Goal: Information Seeking & Learning: Understand process/instructions

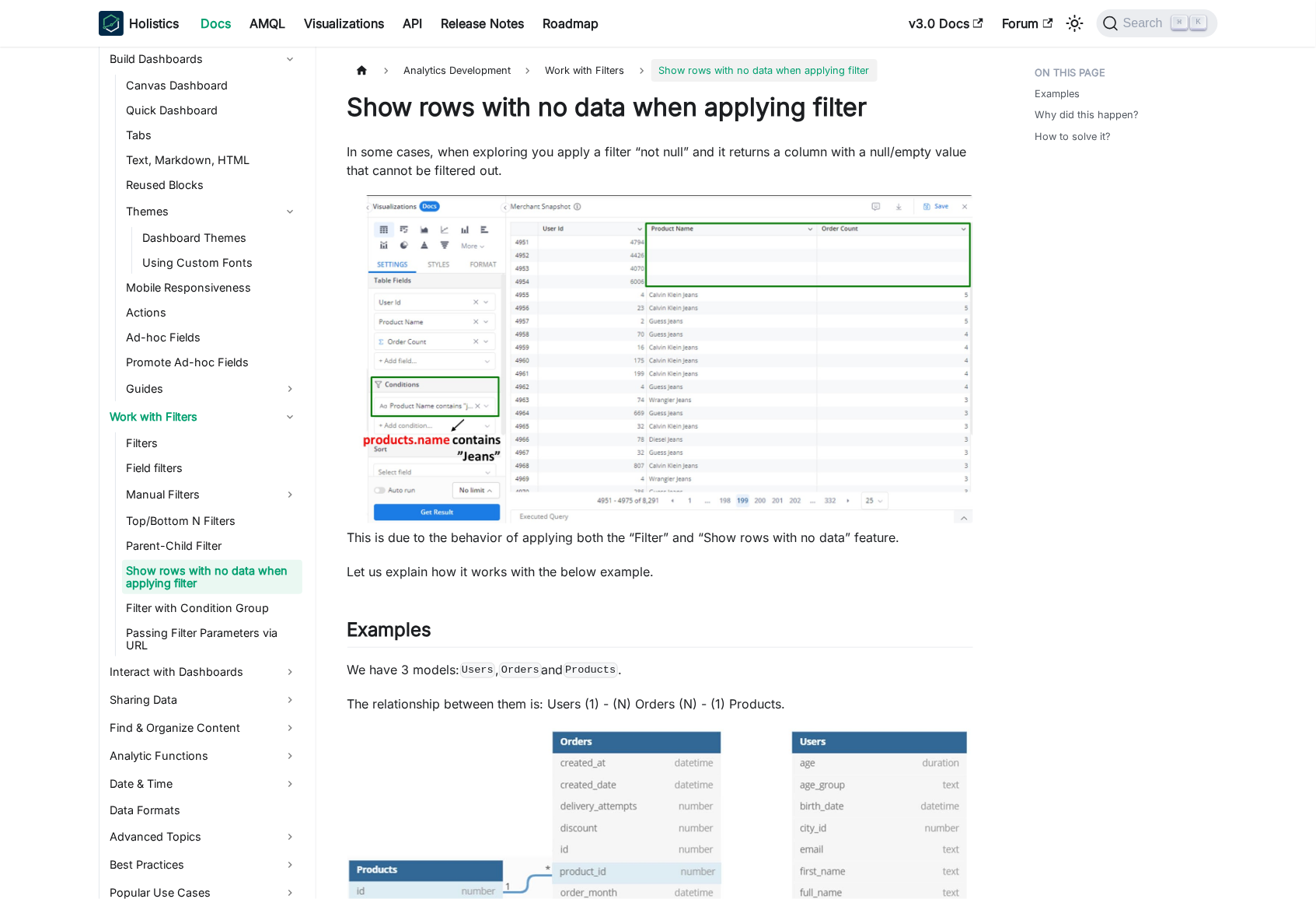
click at [371, 151] on p "In some cases, when exploring you apply a filter “not null” and it returns a co…" at bounding box center [660, 161] width 626 height 37
drag, startPoint x: 371, startPoint y: 151, endPoint x: 684, endPoint y: 148, distance: 313.0
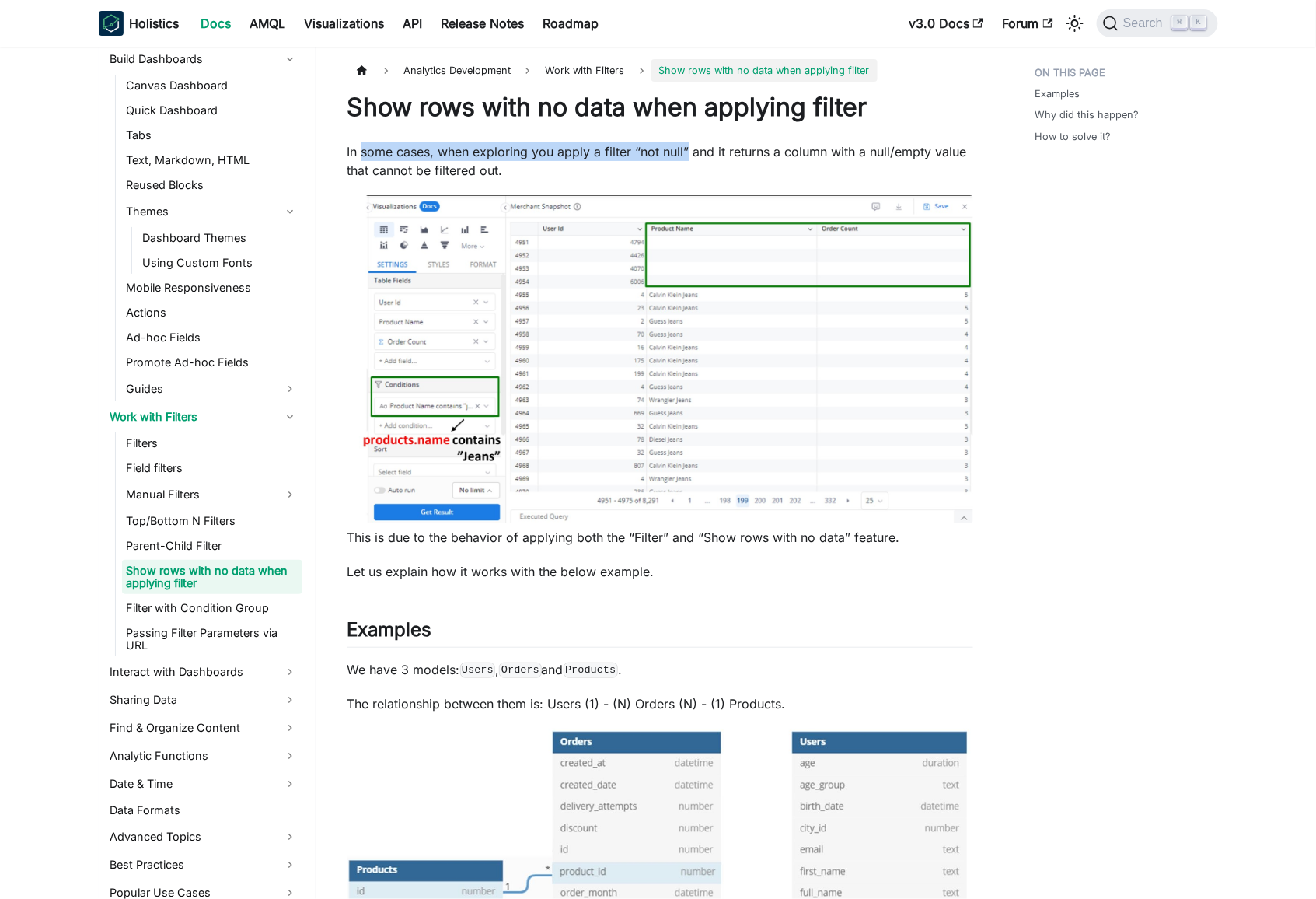
click at [683, 148] on p "In some cases, when exploring you apply a filter “not null” and it returns a co…" at bounding box center [660, 161] width 626 height 37
click at [745, 148] on p "In some cases, when exploring you apply a filter “not null” and it returns a co…" at bounding box center [660, 161] width 626 height 37
click at [437, 151] on p "In some cases, when exploring you apply a filter “not null” and it returns a co…" at bounding box center [660, 161] width 626 height 37
drag, startPoint x: 437, startPoint y: 151, endPoint x: 917, endPoint y: 145, distance: 480.0
click at [916, 145] on p "In some cases, when exploring you apply a filter “not null” and it returns a co…" at bounding box center [660, 161] width 626 height 37
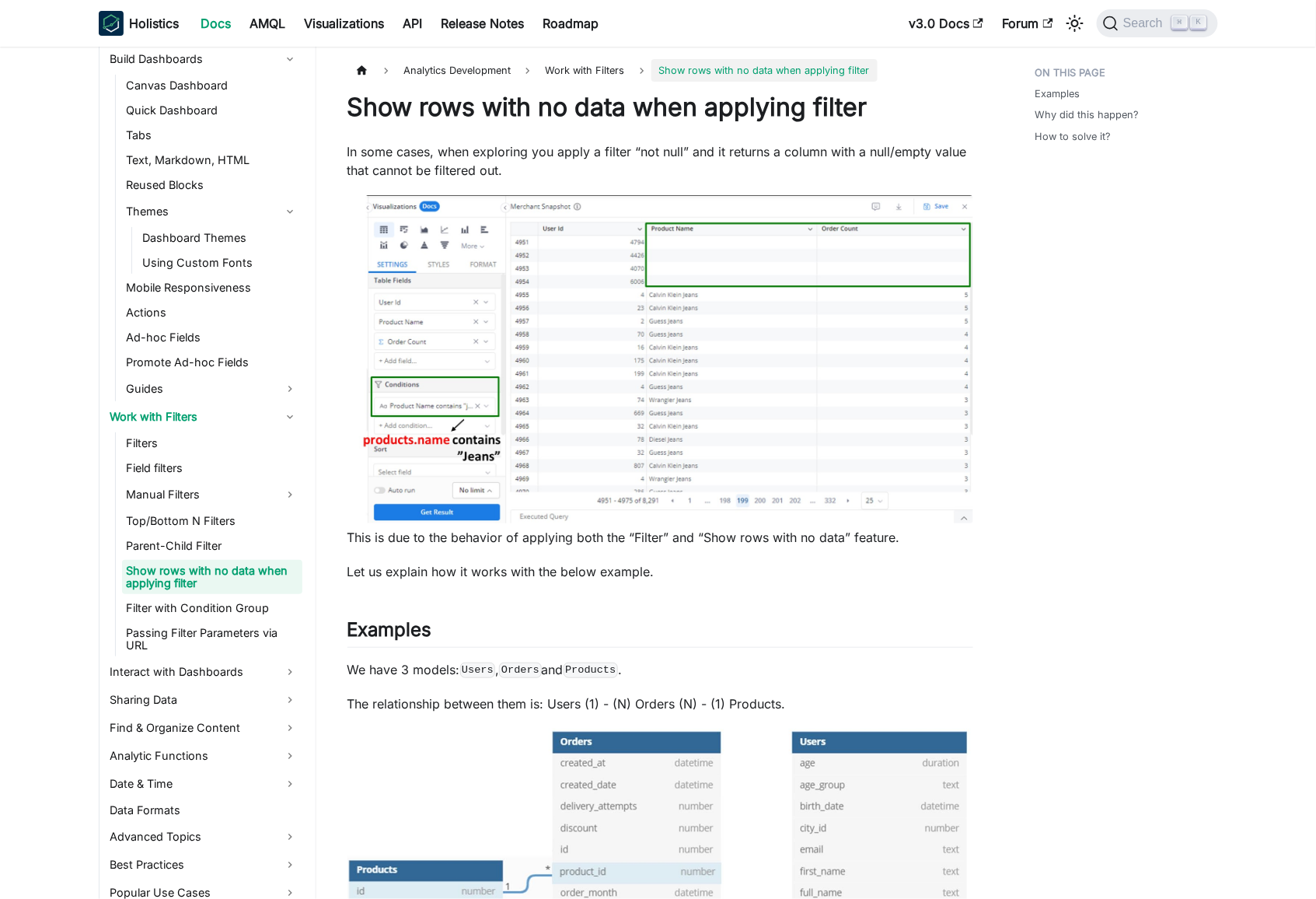
click at [545, 158] on p "In some cases, when exploring you apply a filter “not null” and it returns a co…" at bounding box center [660, 161] width 626 height 37
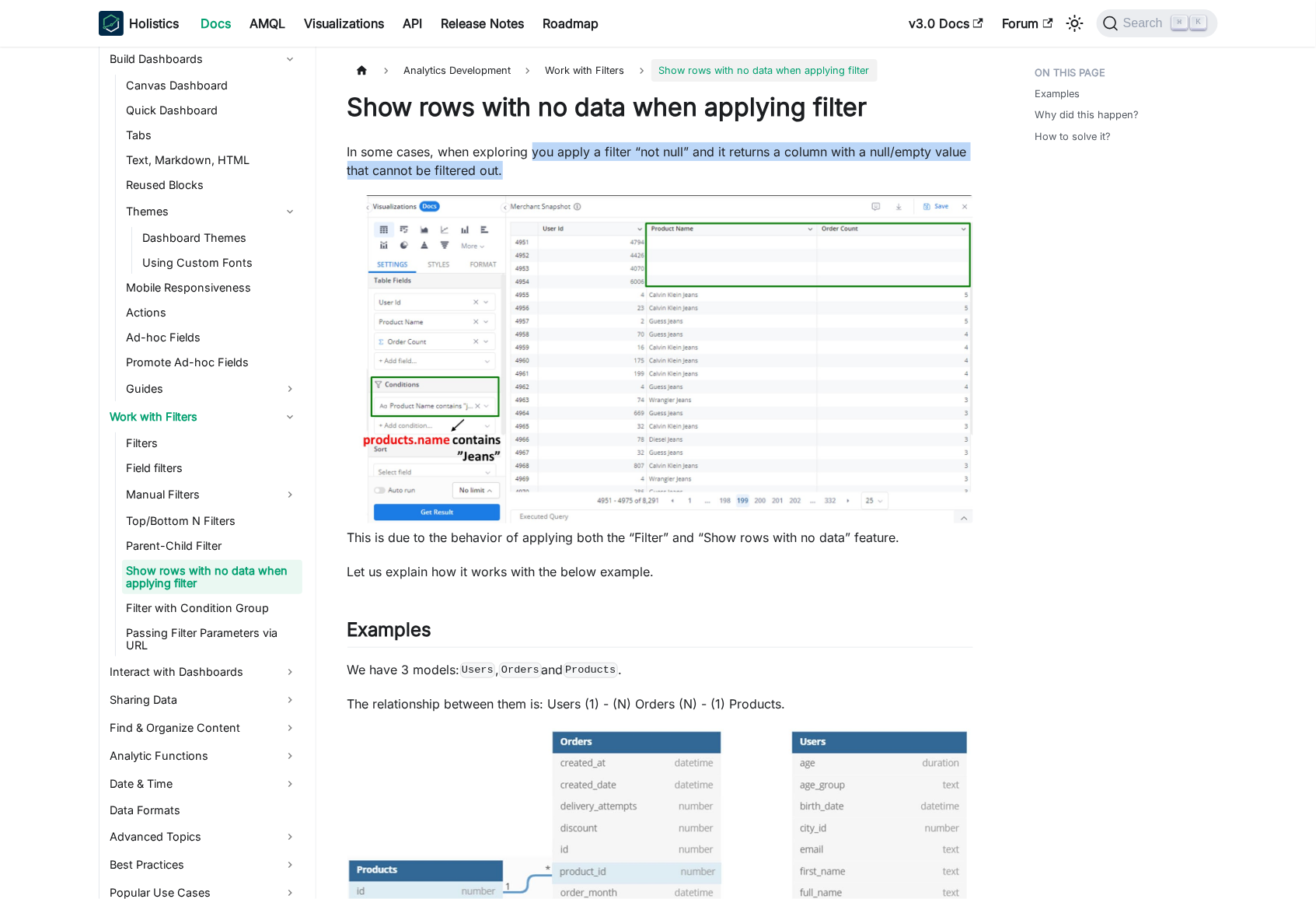
drag, startPoint x: 545, startPoint y: 158, endPoint x: 957, endPoint y: 160, distance: 412.0
click at [957, 161] on p "In some cases, when exploring you apply a filter “not null” and it returns a co…" at bounding box center [660, 161] width 626 height 37
click at [911, 154] on p "In some cases, when exploring you apply a filter “not null” and it returns a co…" at bounding box center [660, 161] width 626 height 37
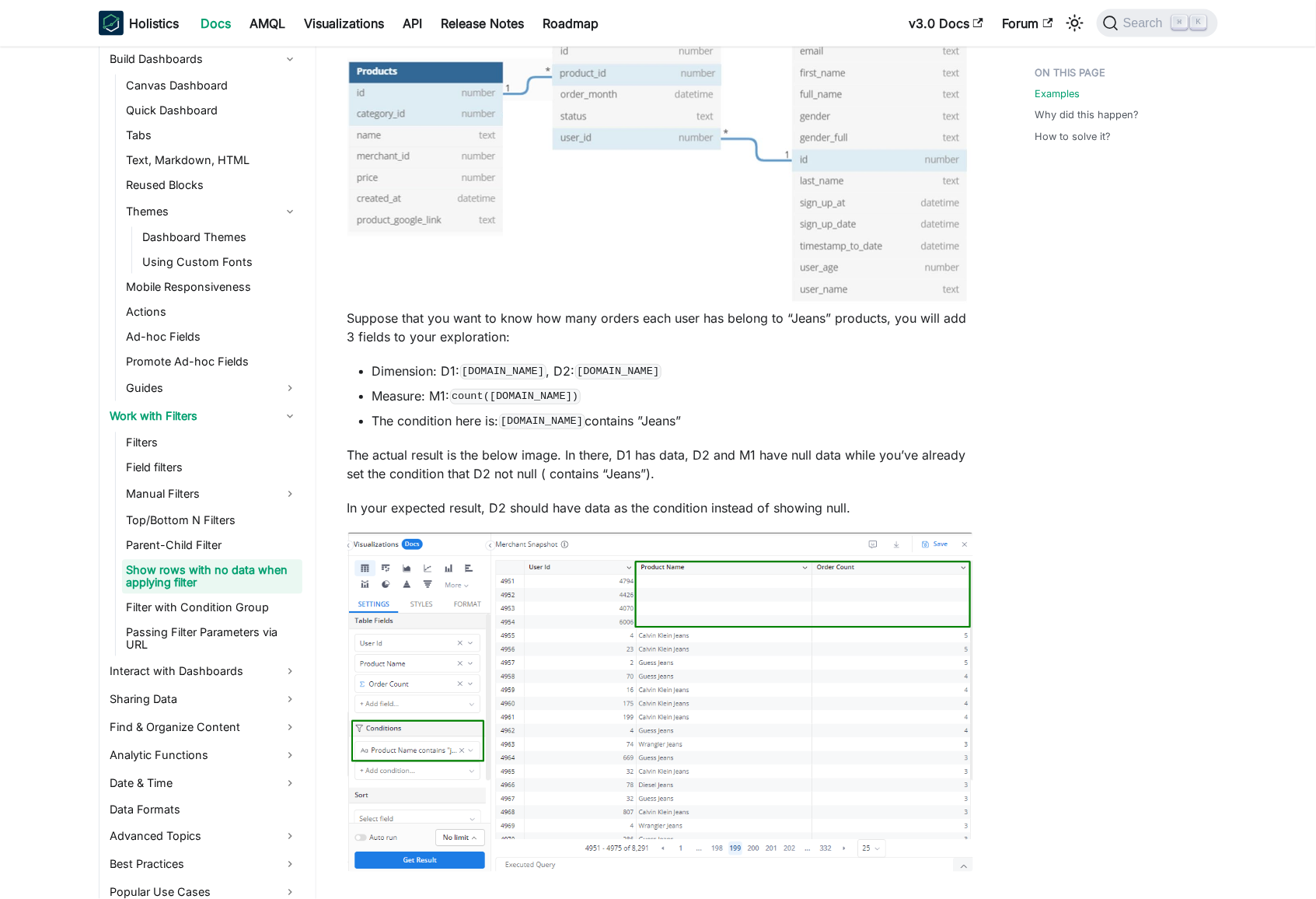
scroll to position [801, 0]
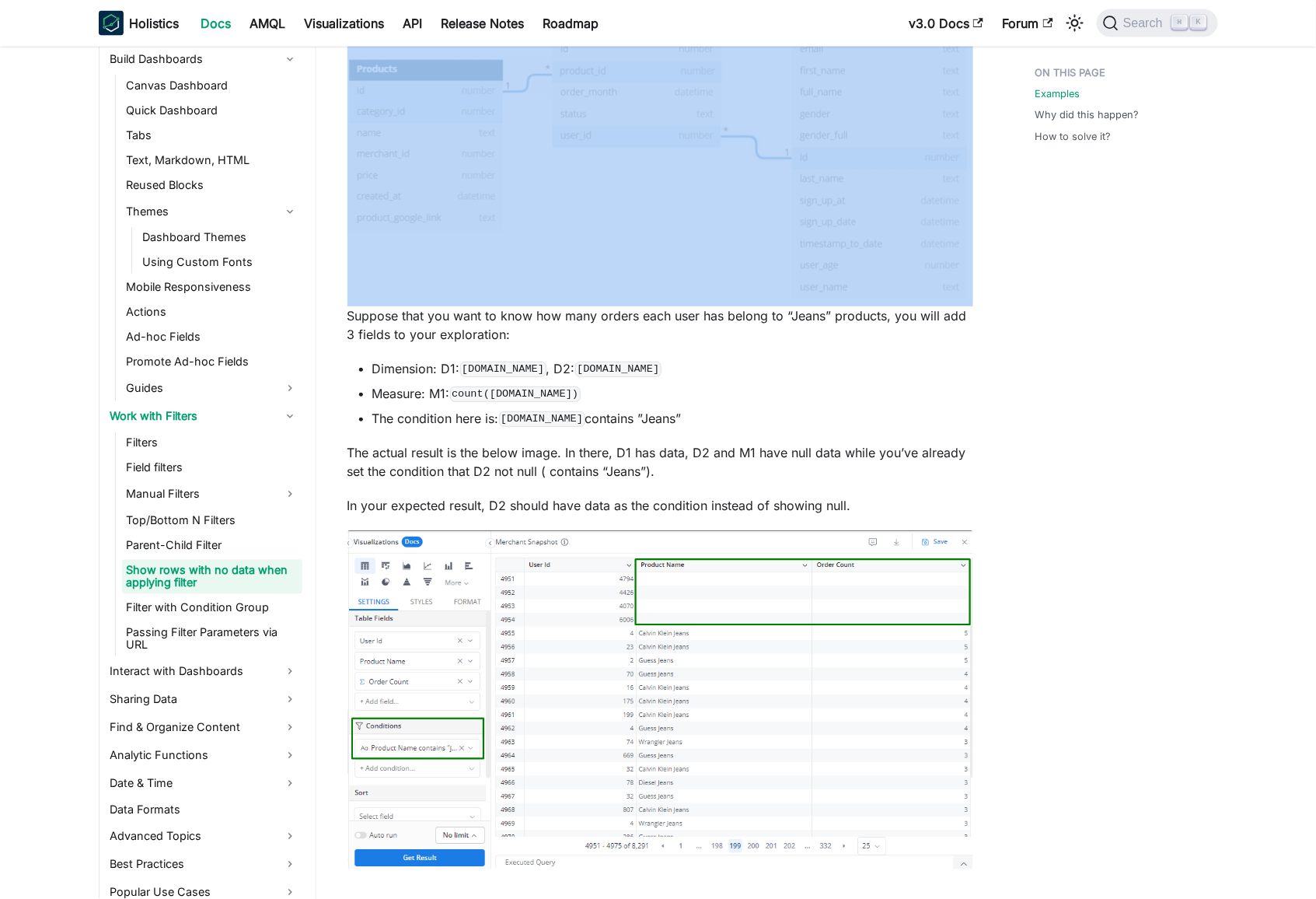
drag, startPoint x: 349, startPoint y: 318, endPoint x: 657, endPoint y: 298, distance: 308.6
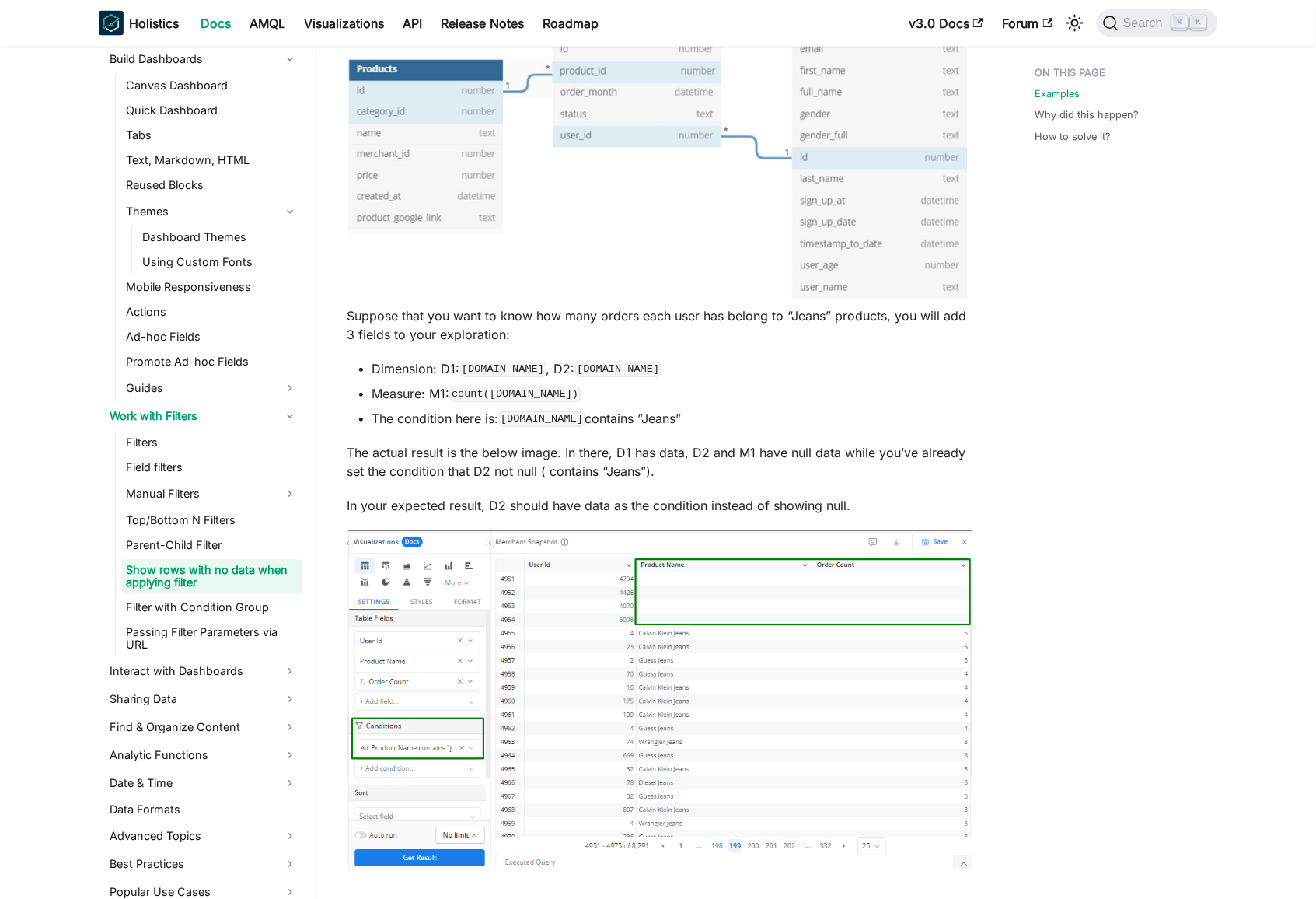
click at [666, 308] on p "Suppose that you want to know how many orders each user has belong to “Jeans” p…" at bounding box center [660, 325] width 626 height 37
click at [451, 316] on p "Suppose that you want to know how many orders each user has belong to “Jeans” p…" at bounding box center [660, 325] width 626 height 37
drag, startPoint x: 451, startPoint y: 316, endPoint x: 914, endPoint y: 321, distance: 463.0
click at [914, 321] on p "Suppose that you want to know how many orders each user has belong to “Jeans” p…" at bounding box center [660, 325] width 626 height 37
click at [366, 337] on p "Suppose that you want to know how many orders each user has belong to “Jeans” p…" at bounding box center [660, 325] width 626 height 37
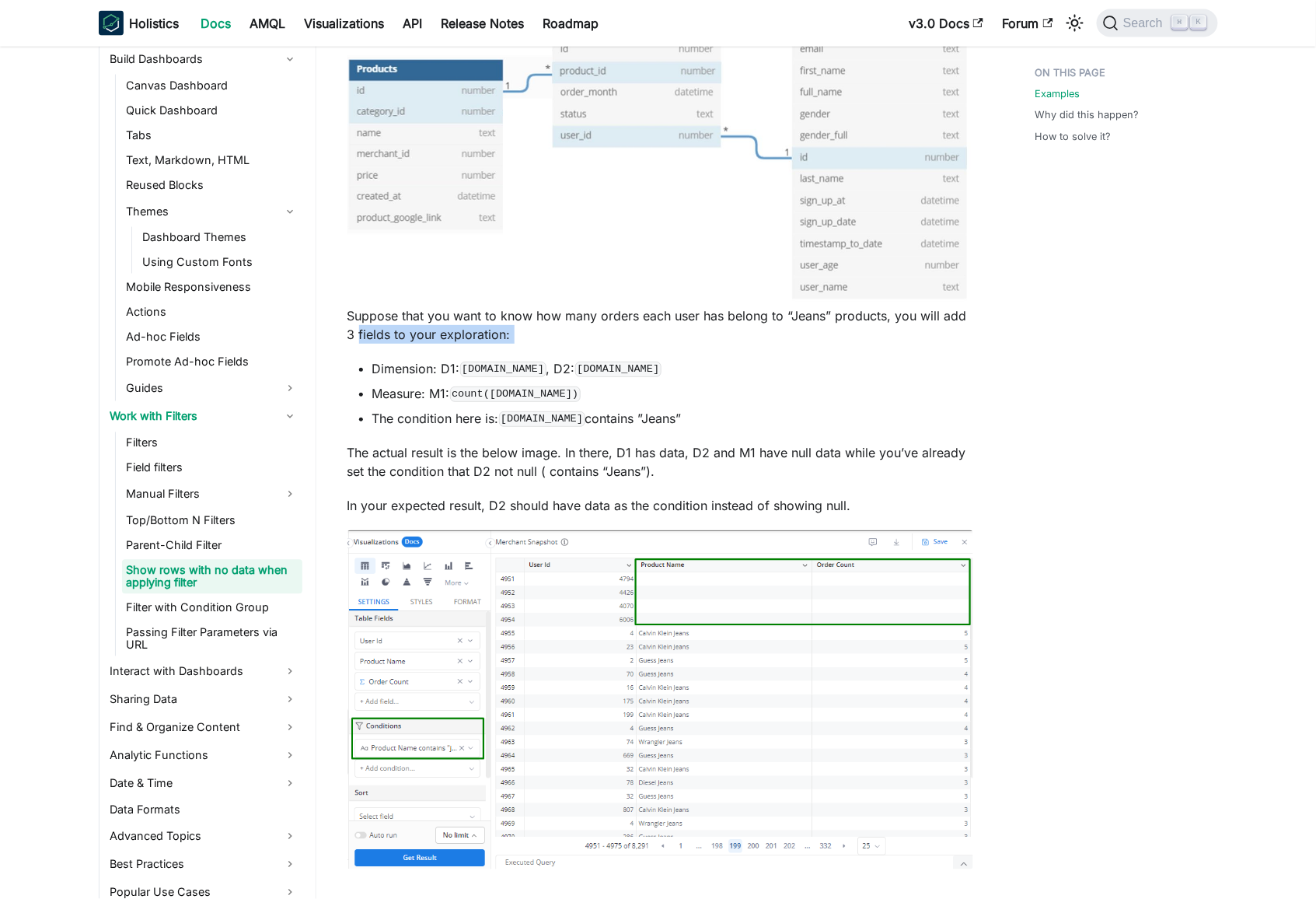
drag, startPoint x: 366, startPoint y: 337, endPoint x: 525, endPoint y: 337, distance: 159.0
click at [524, 337] on p "Suppose that you want to know how many orders each user has belong to “Jeans” p…" at bounding box center [660, 325] width 626 height 37
click at [389, 363] on li "Dimension: D1: [DOMAIN_NAME] , D2: [DOMAIN_NAME]" at bounding box center [673, 368] width 601 height 19
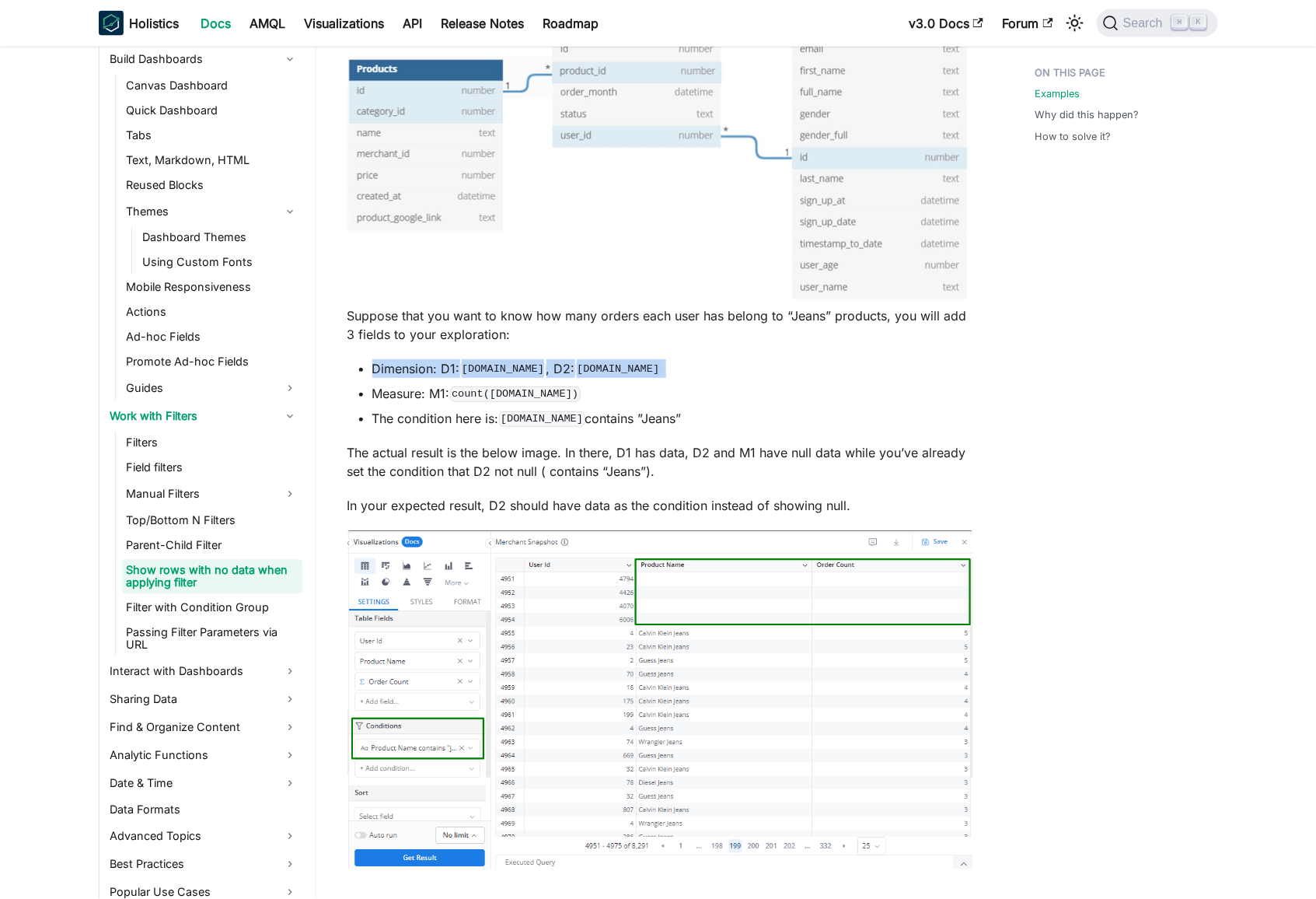
click at [697, 380] on ul "Dimension: D1: [DOMAIN_NAME] , D2: [DOMAIN_NAME] Measure: M1: count([DOMAIN_NAM…" at bounding box center [660, 394] width 626 height 68
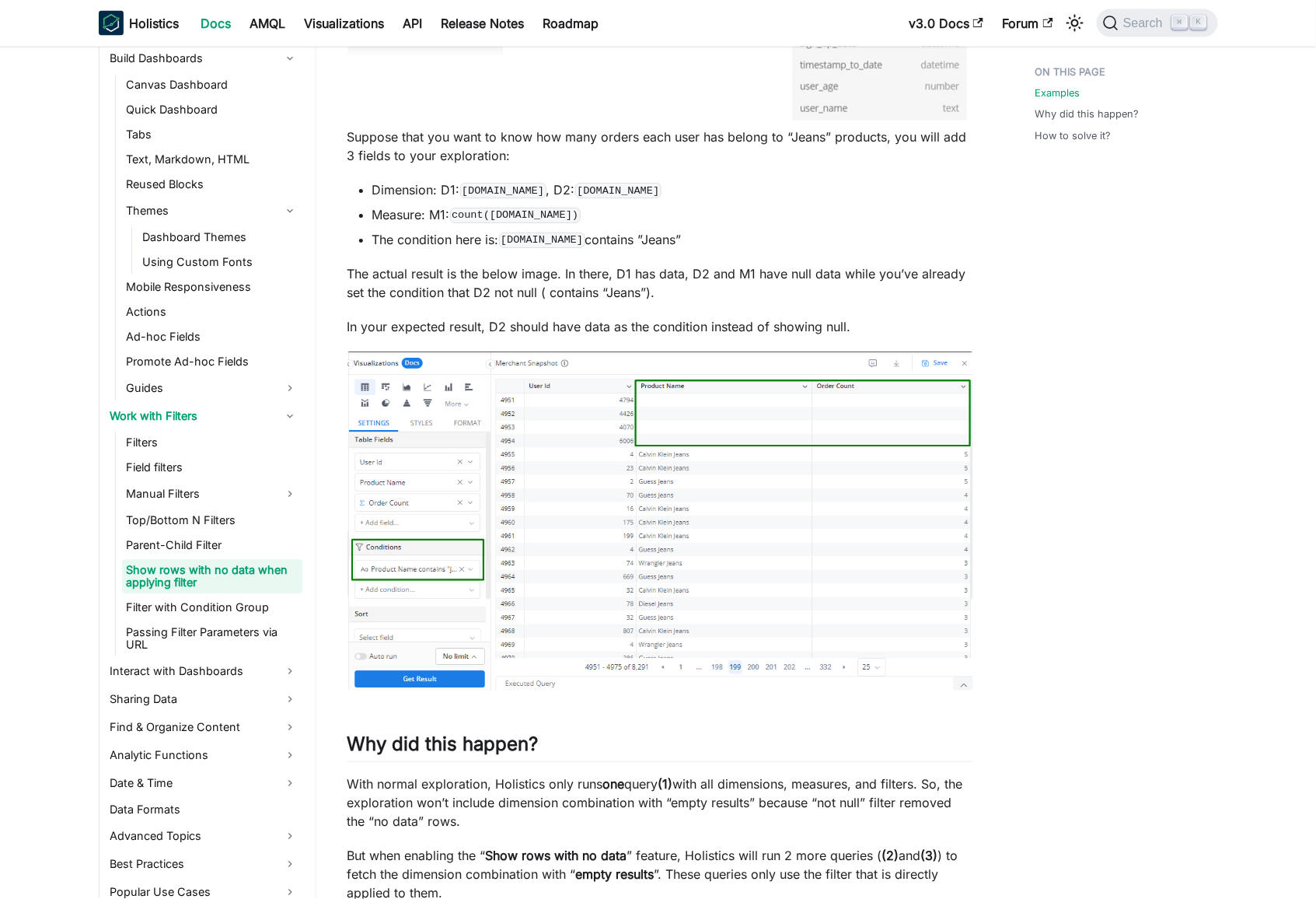
scroll to position [1019, 0]
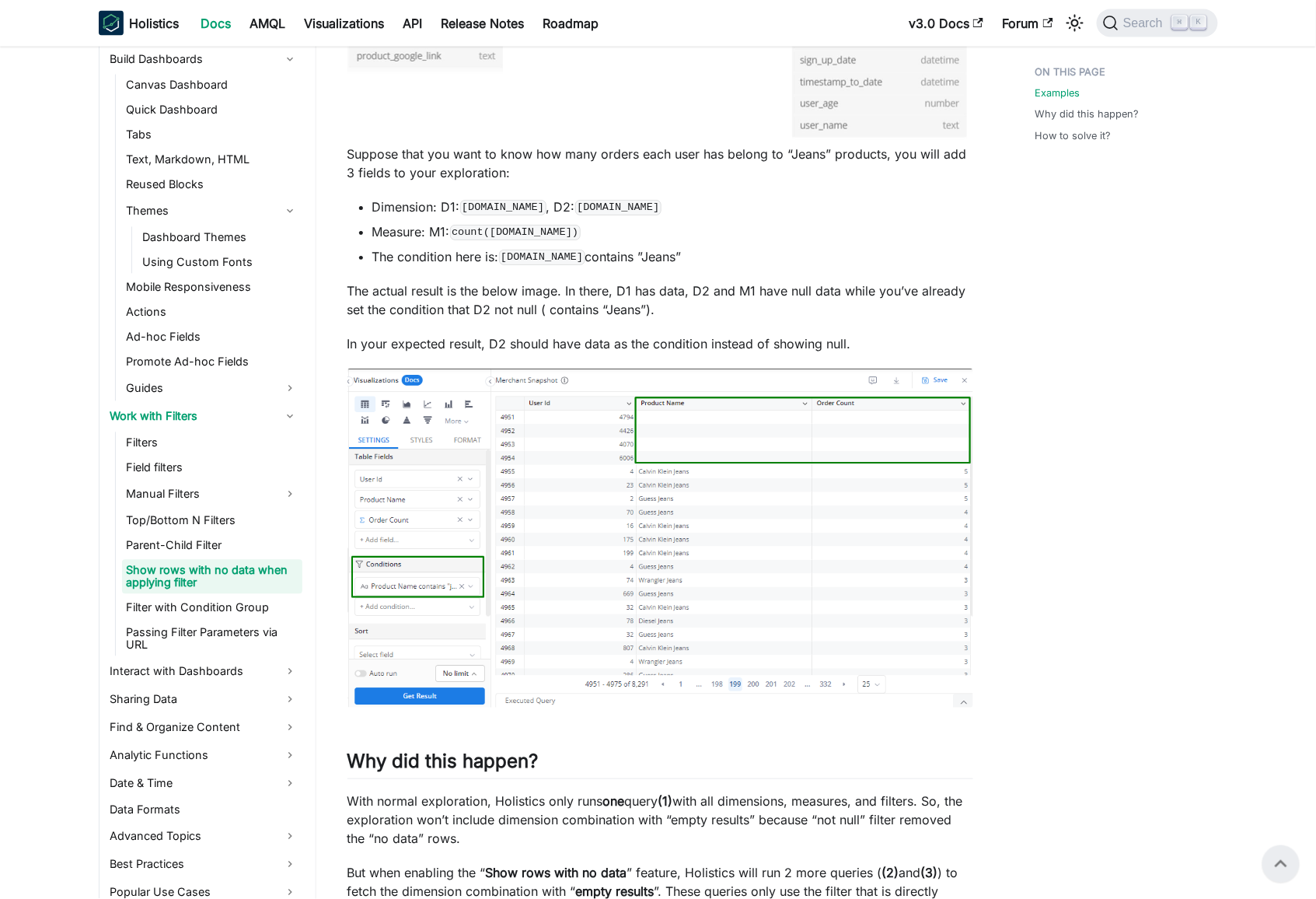
scroll to position [958, 0]
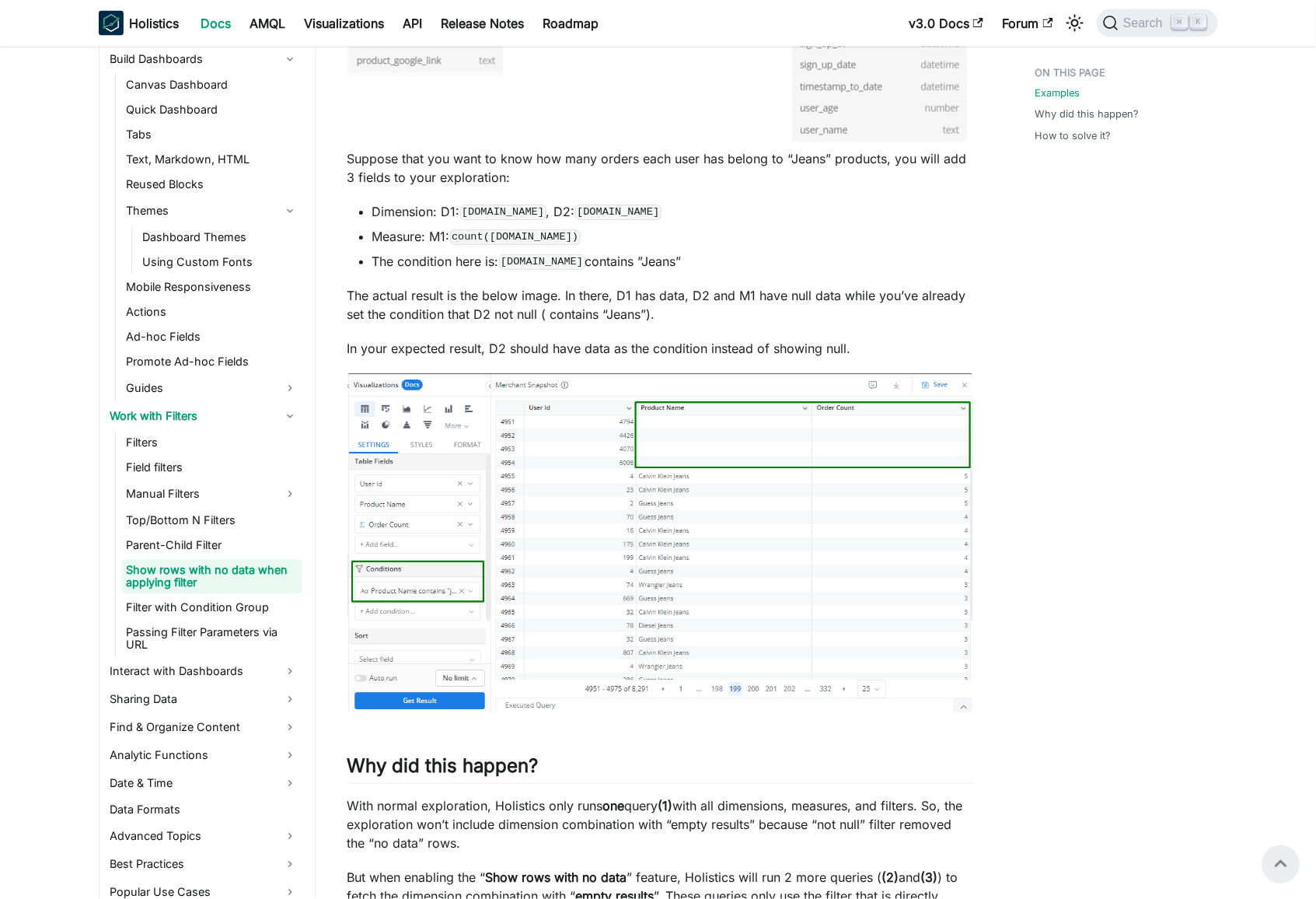
click at [386, 161] on p "Suppose that you want to know how many orders each user has belong to “Jeans” p…" at bounding box center [660, 168] width 626 height 37
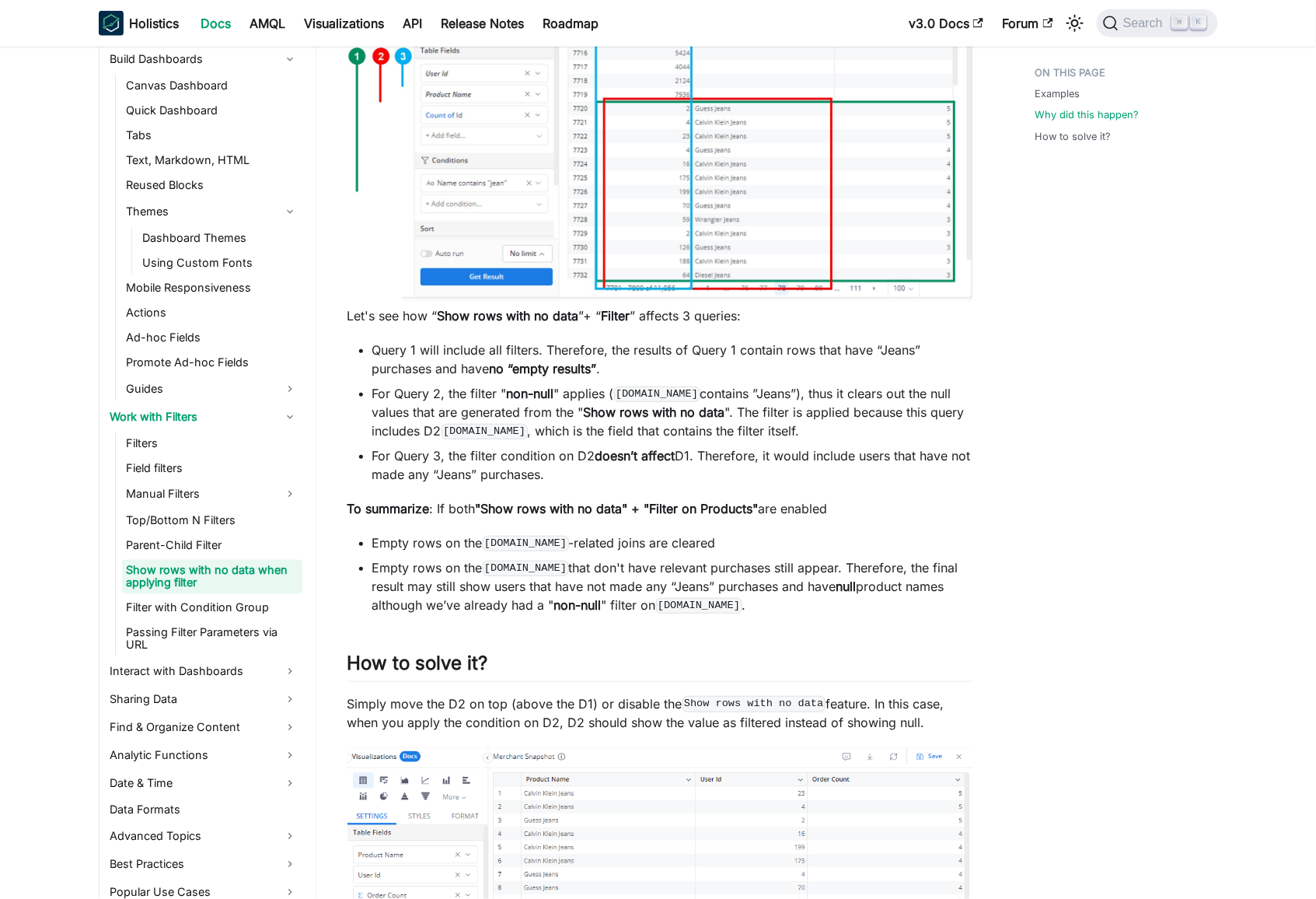
scroll to position [2628, 0]
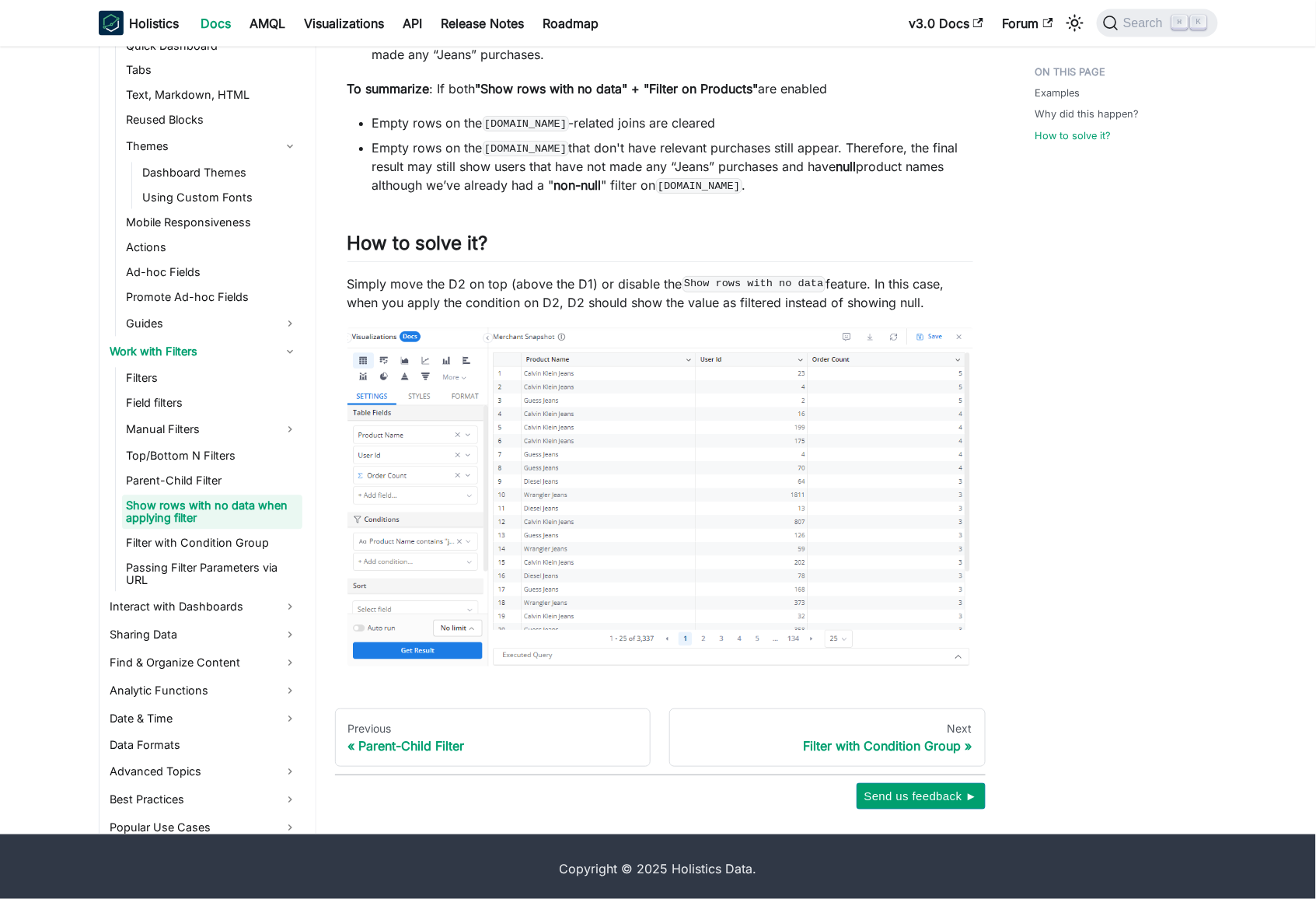
scroll to position [3043, 0]
